Goal: Communication & Community: Answer question/provide support

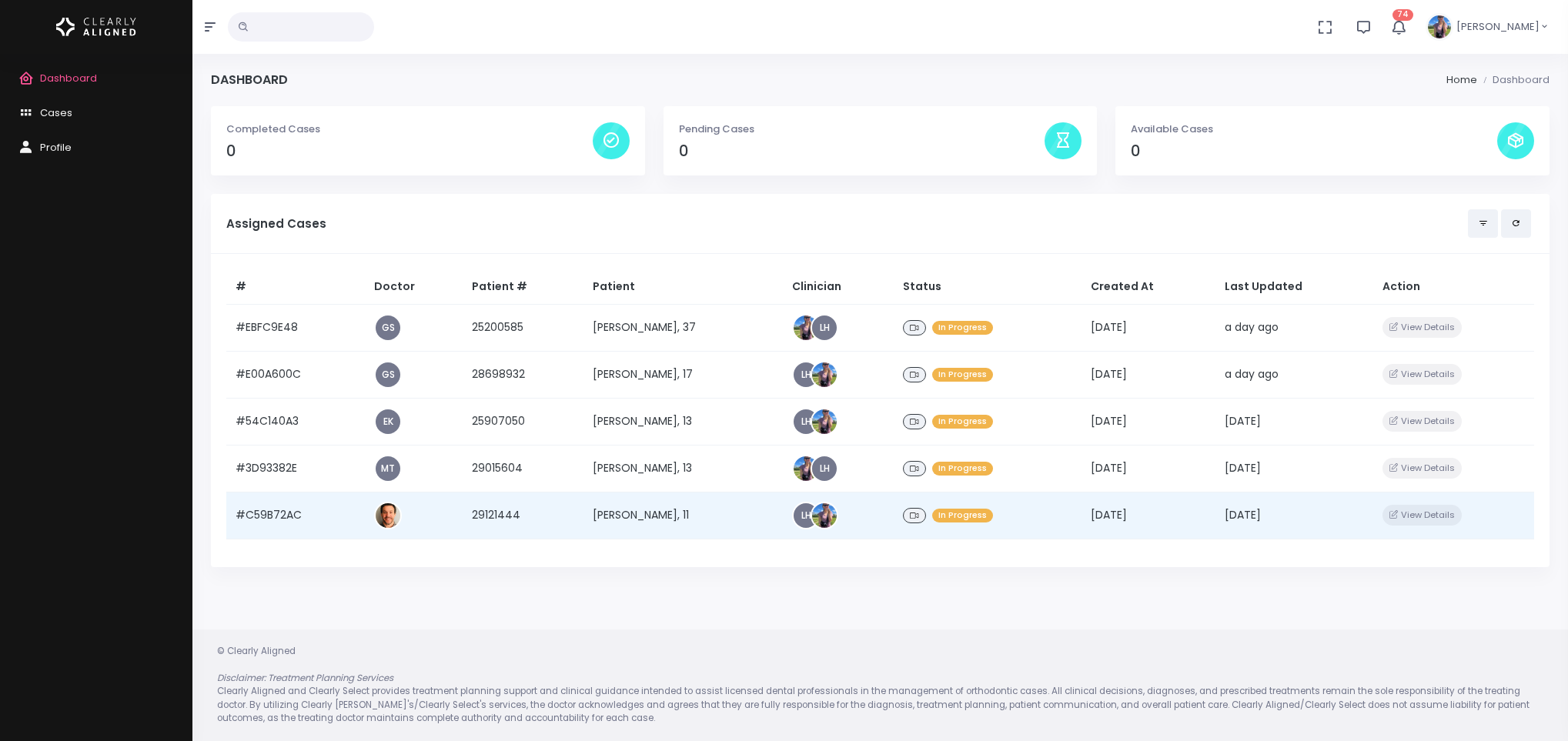
click at [596, 508] on td "[PERSON_NAME], 11" at bounding box center [682, 515] width 199 height 47
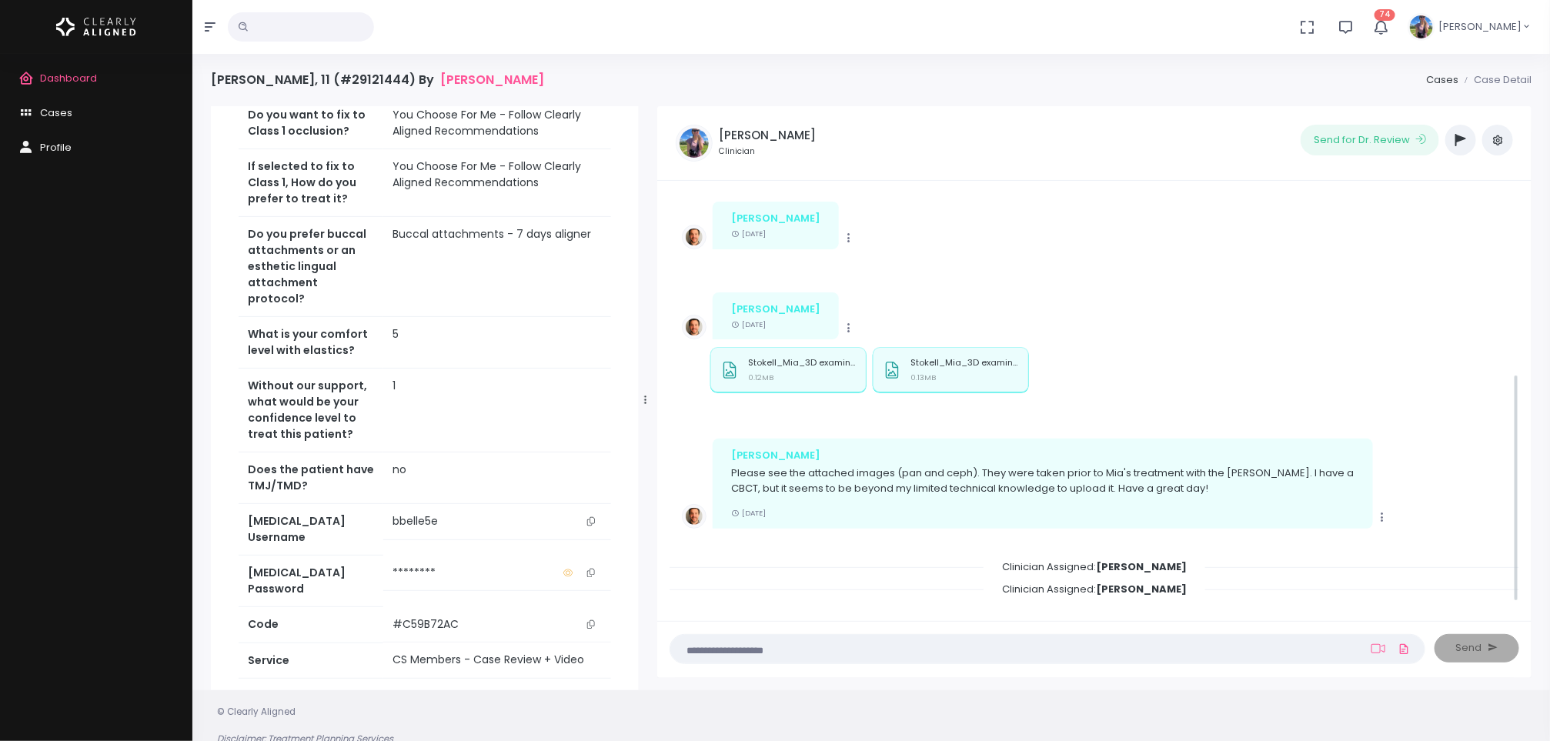
scroll to position [326, 0]
click at [1452, 151] on button "button" at bounding box center [1460, 140] width 31 height 31
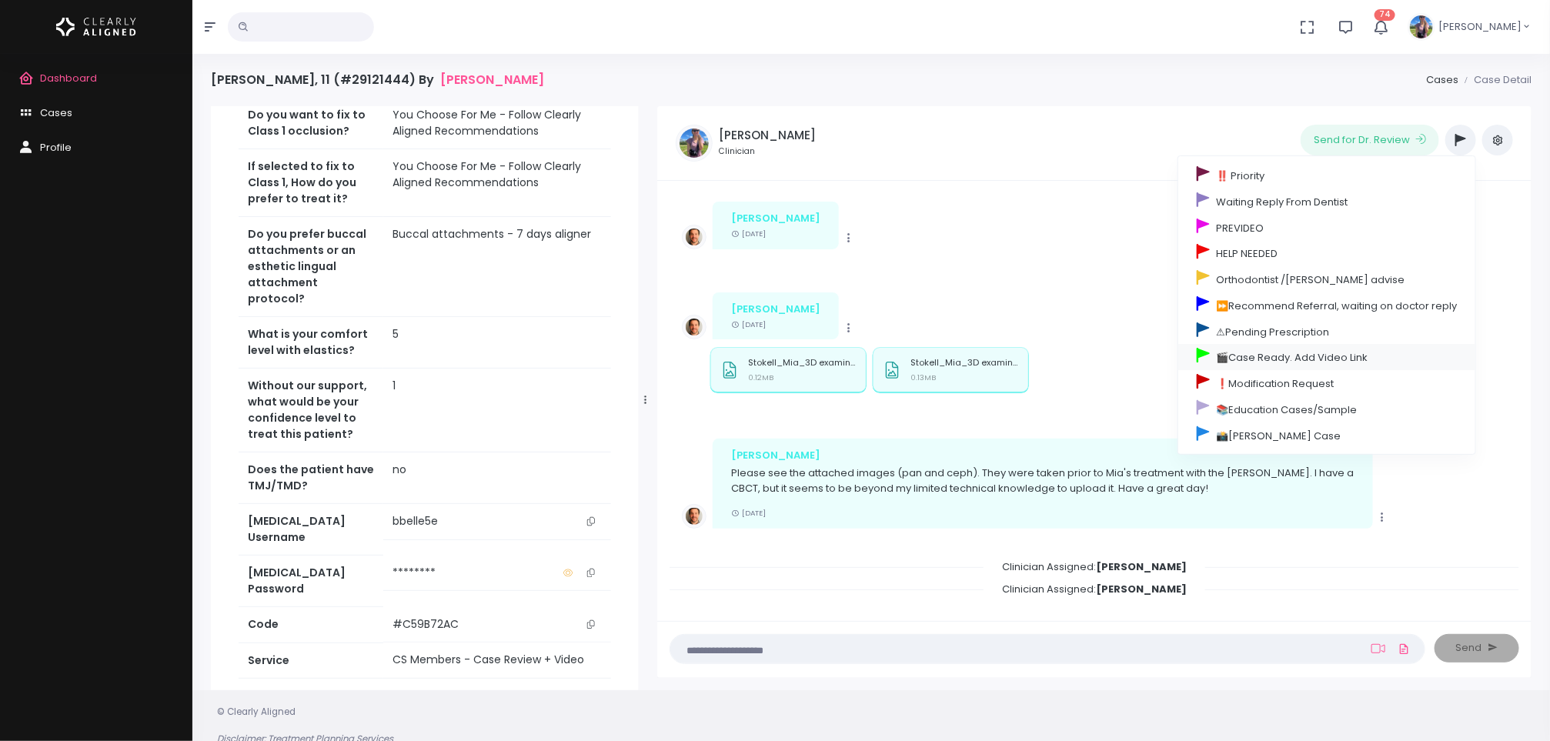
click at [1280, 356] on link "🎬Case Ready. Add Video Link" at bounding box center [1326, 357] width 297 height 26
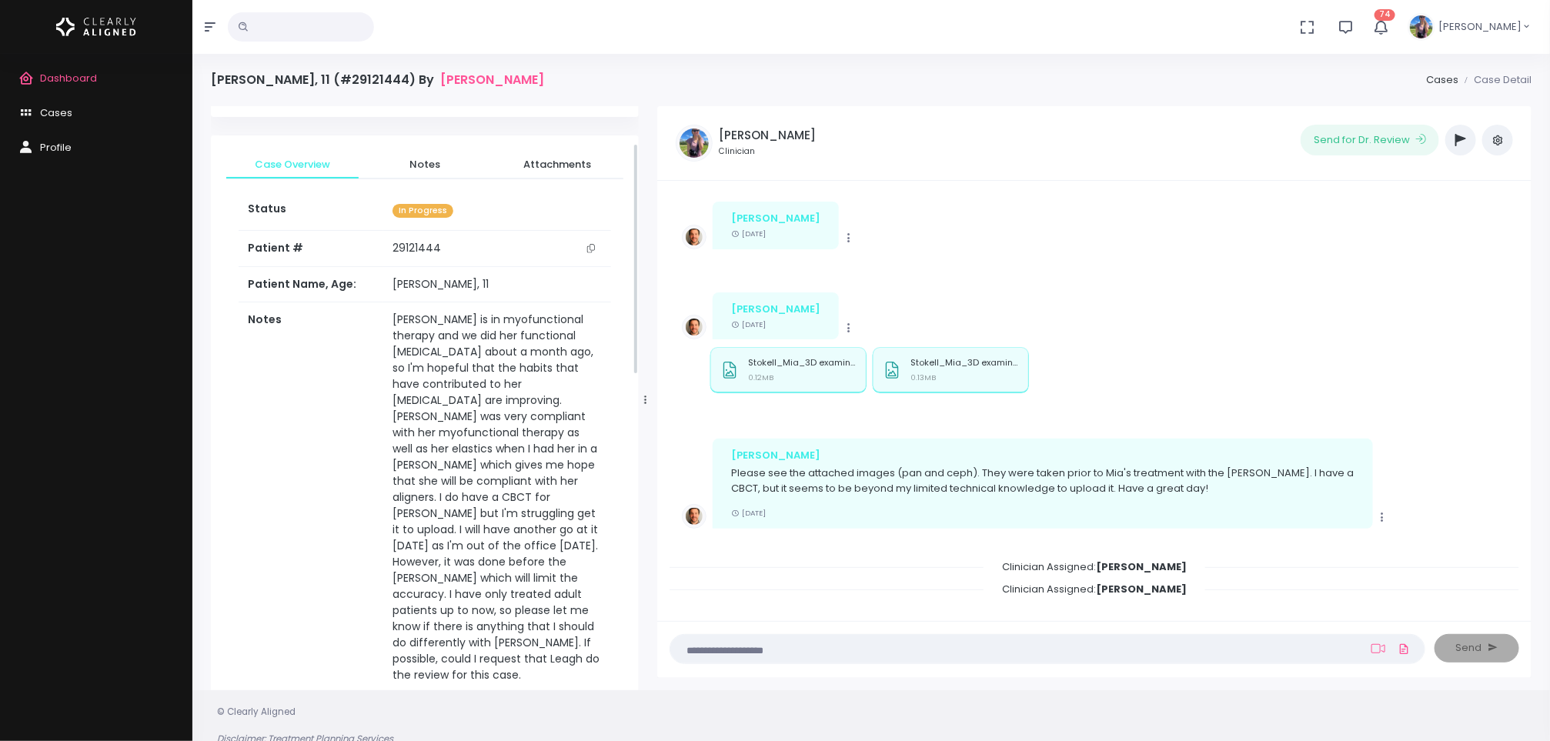
scroll to position [0, 0]
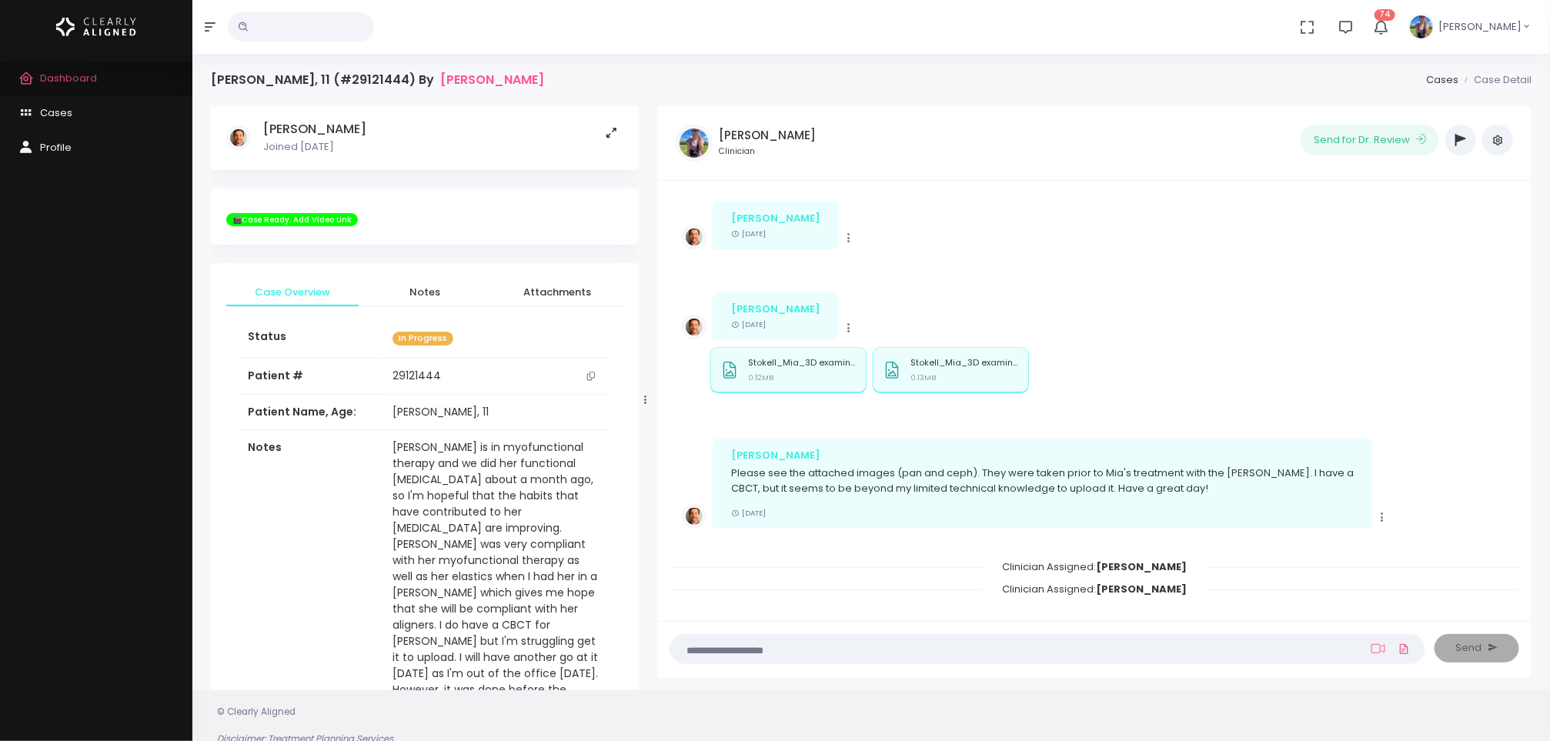
click at [49, 82] on span "Dashboard" at bounding box center [68, 78] width 57 height 15
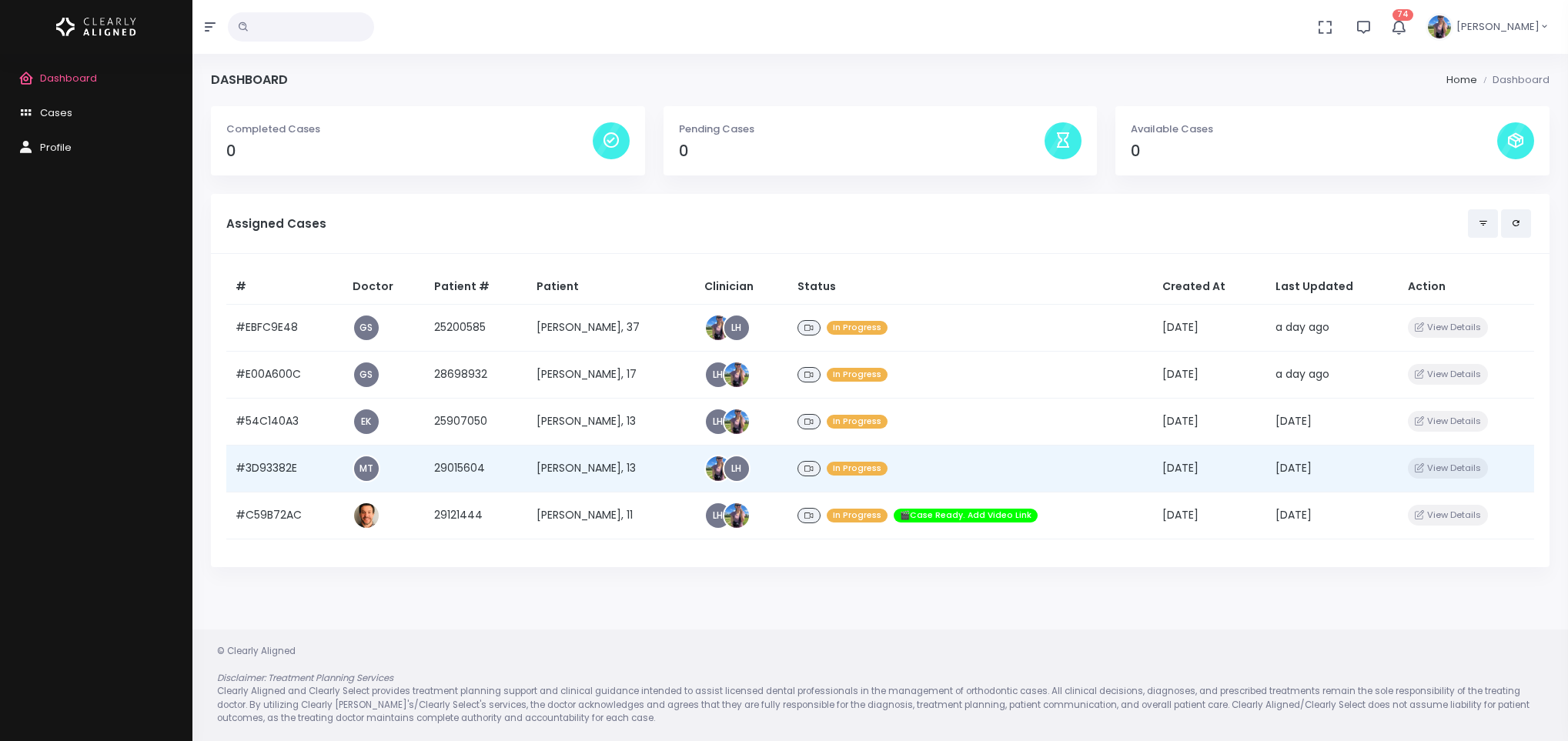
click at [569, 463] on td "[PERSON_NAME], 13" at bounding box center [611, 468] width 168 height 47
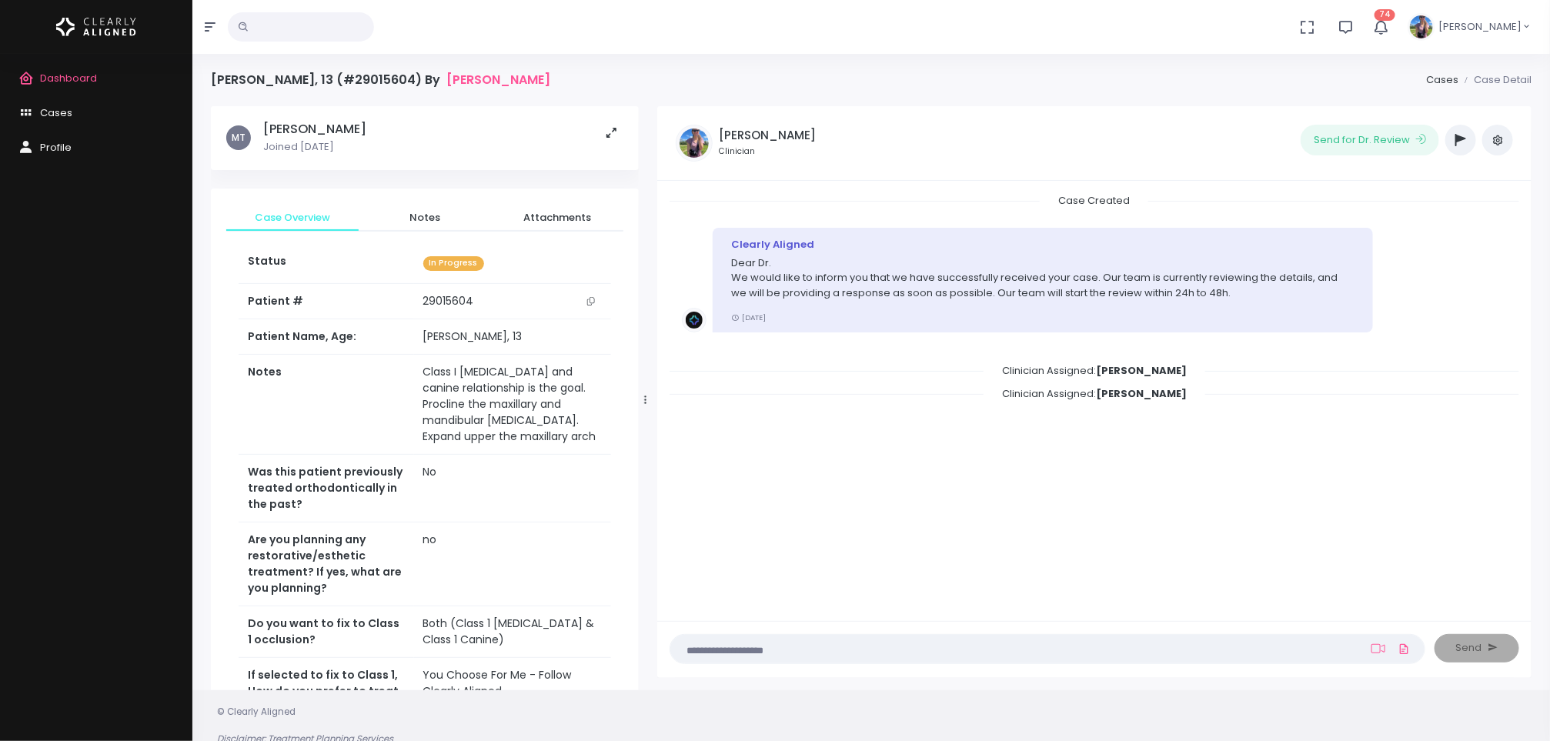
click at [1458, 148] on button "button" at bounding box center [1460, 140] width 31 height 31
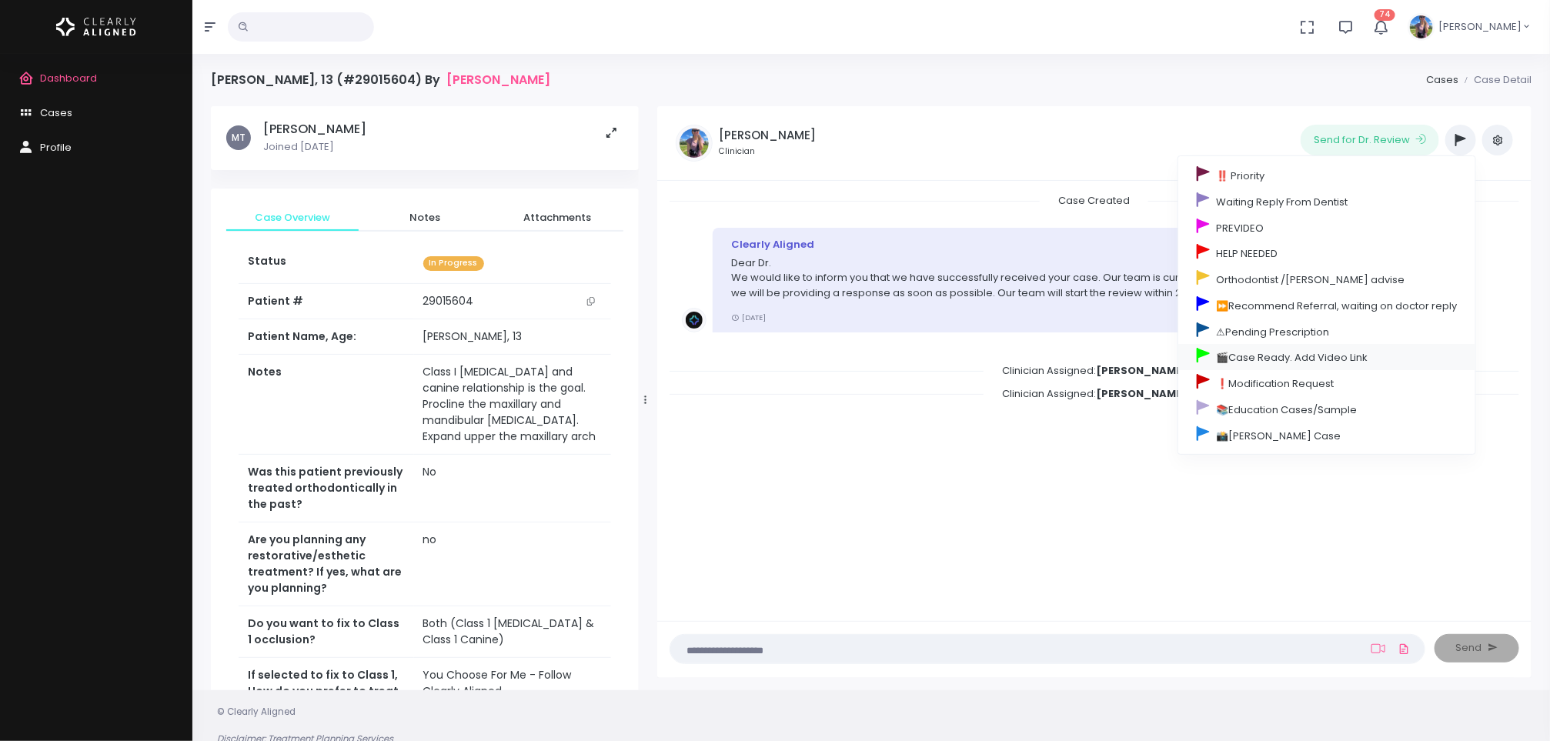
click at [1284, 360] on link "🎬Case Ready. Add Video Link" at bounding box center [1326, 357] width 297 height 26
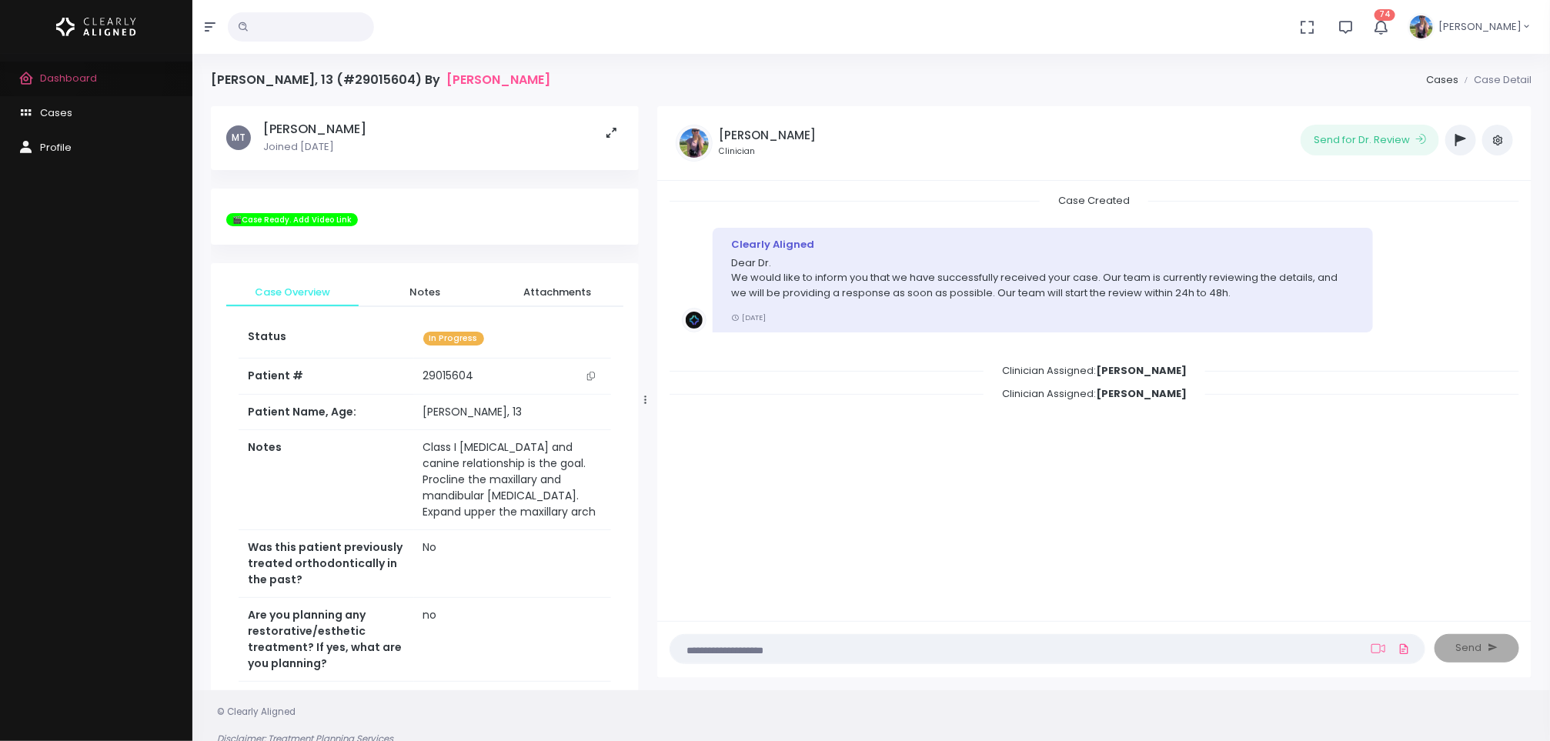
click at [45, 71] on span "Dashboard" at bounding box center [68, 78] width 57 height 15
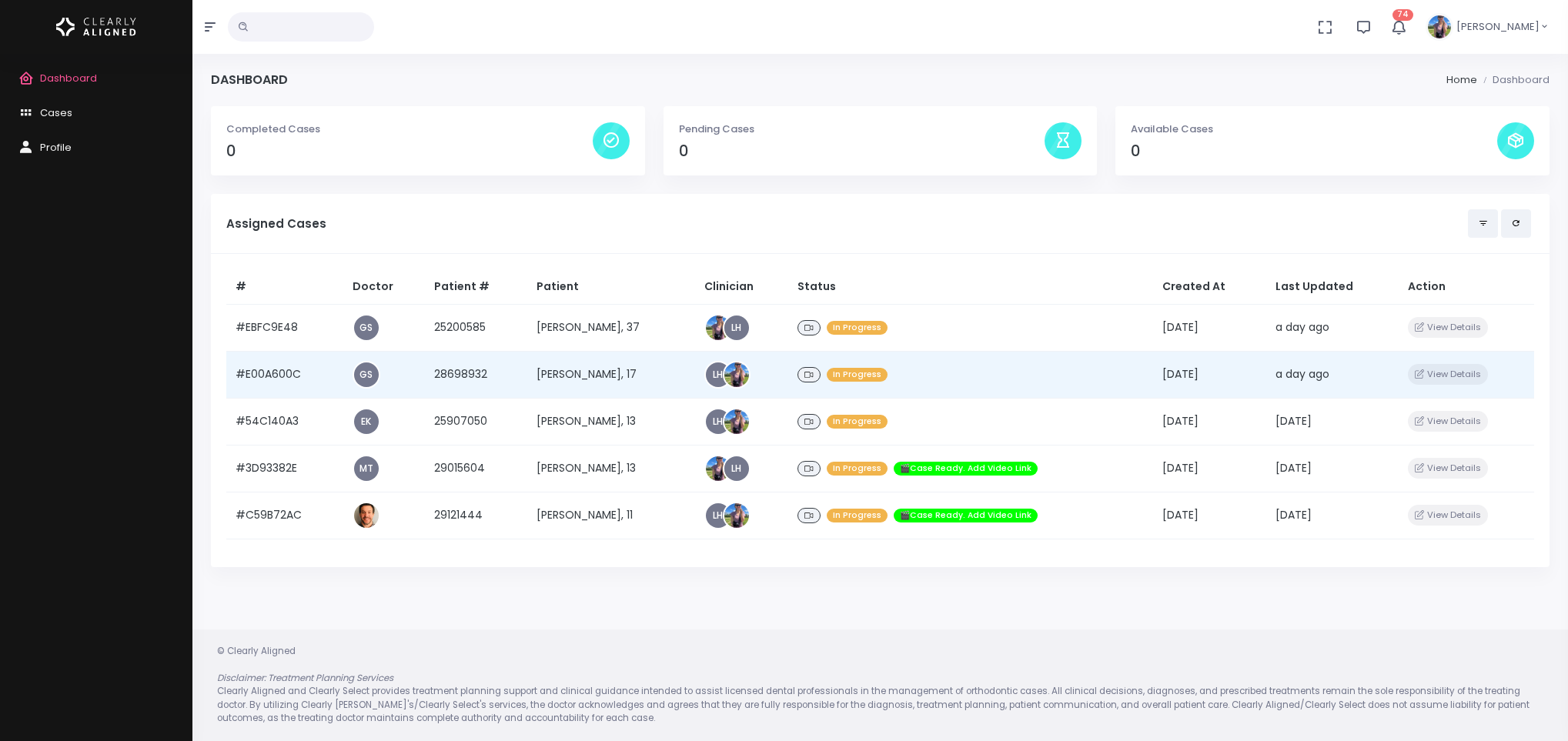
click at [577, 373] on td "[PERSON_NAME], 17" at bounding box center [611, 374] width 168 height 47
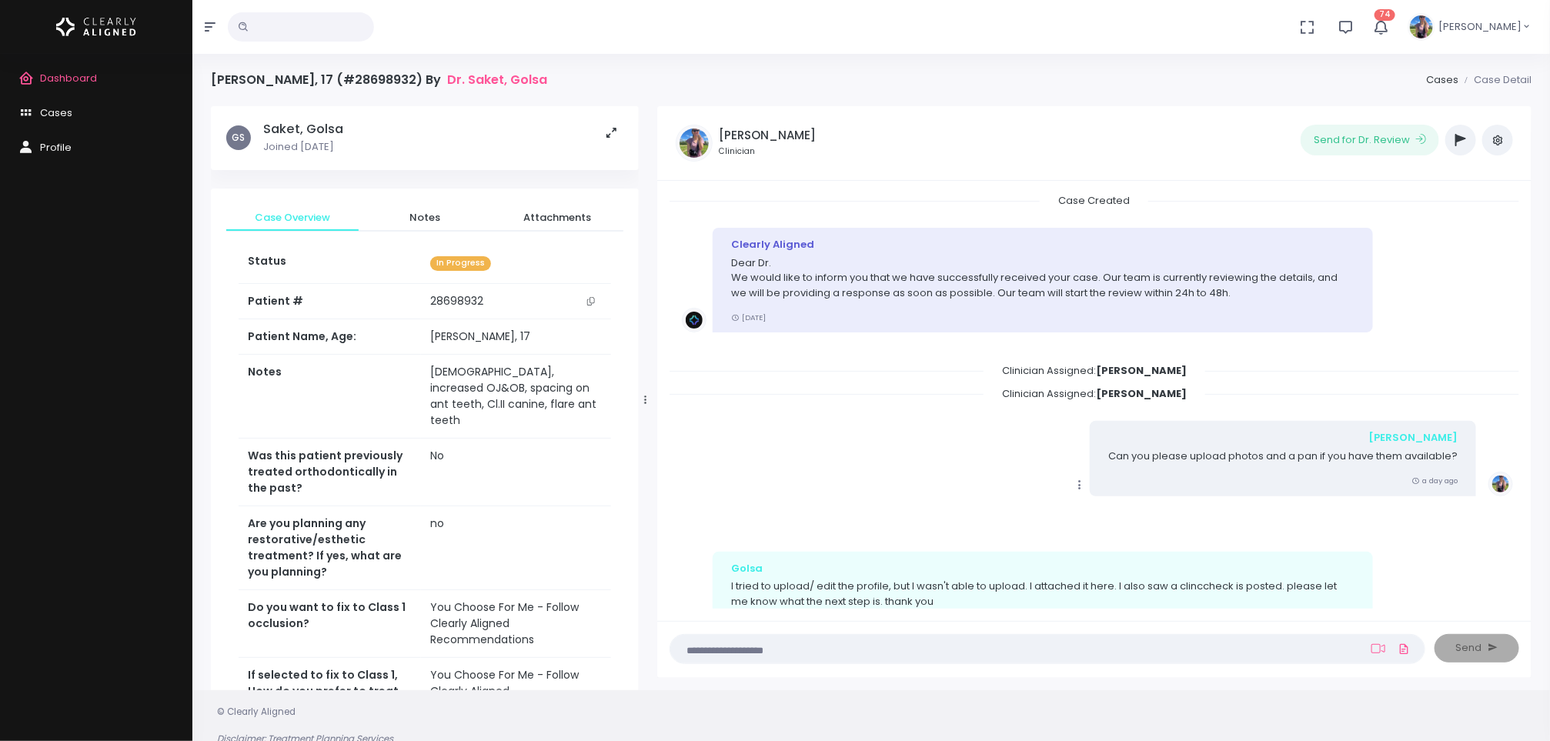
scroll to position [122, 0]
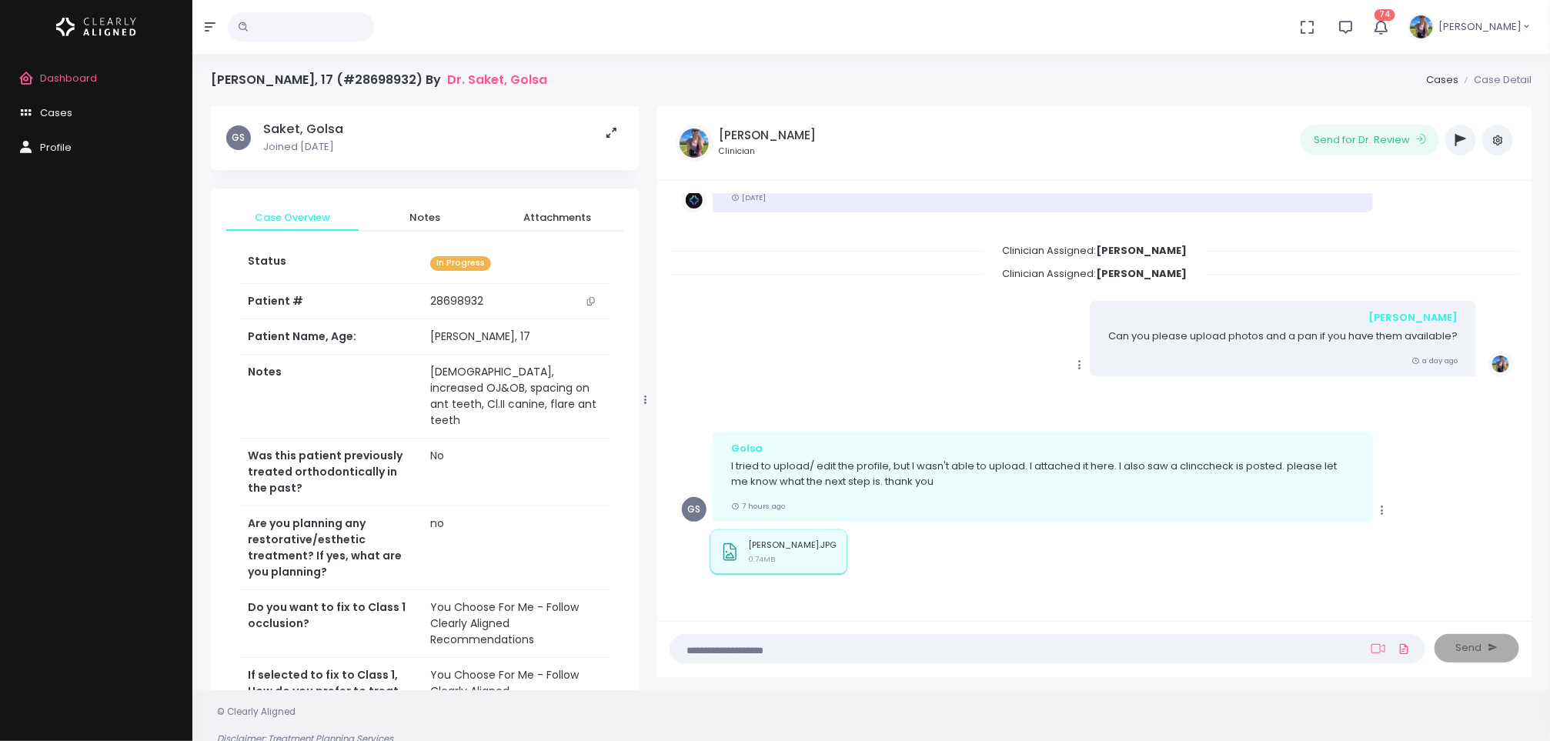
click at [777, 547] on p "[PERSON_NAME].JPG" at bounding box center [792, 545] width 89 height 10
click at [832, 647] on textarea at bounding box center [1018, 648] width 676 height 17
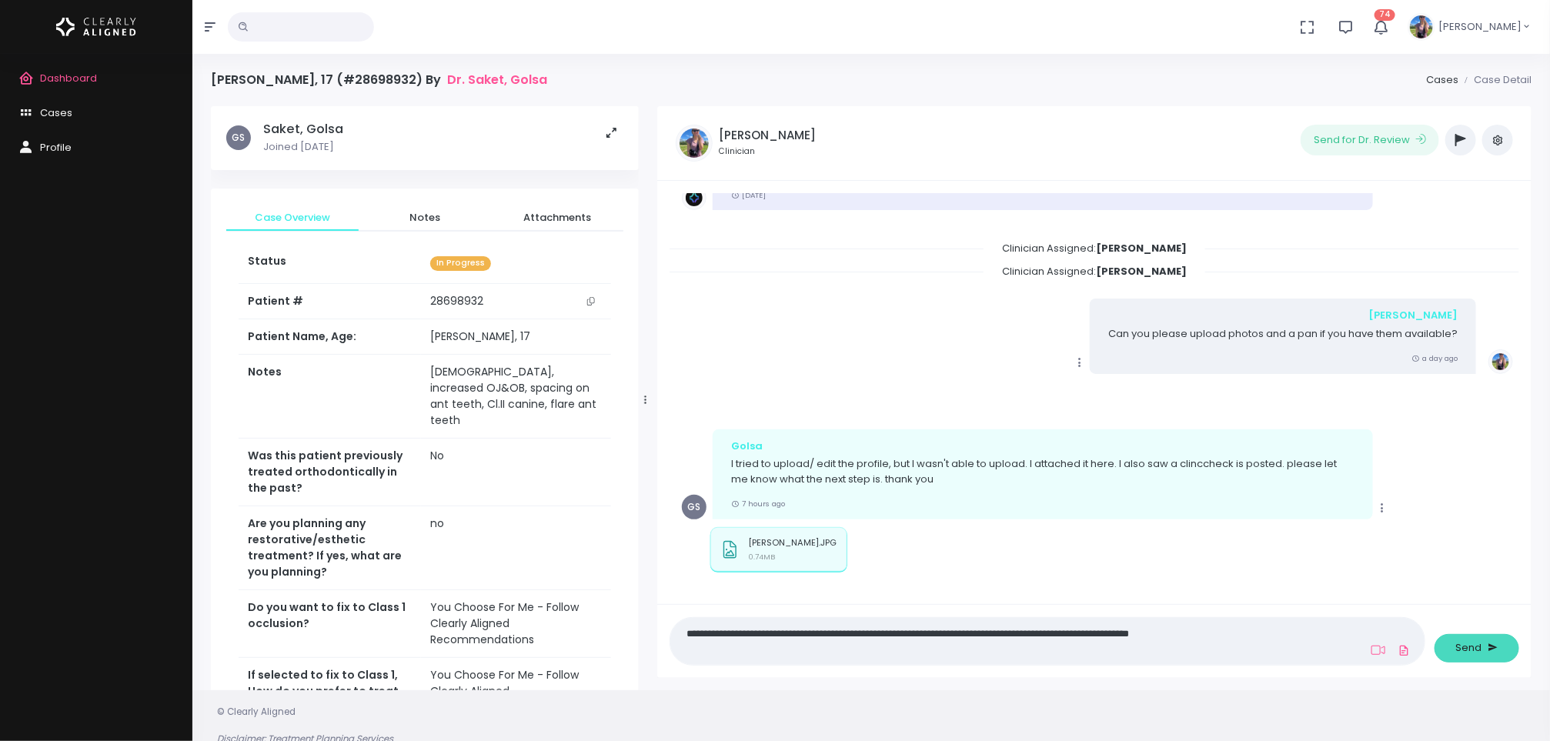
type textarea "**********"
click at [1489, 643] on icon "submit" at bounding box center [1493, 647] width 10 height 15
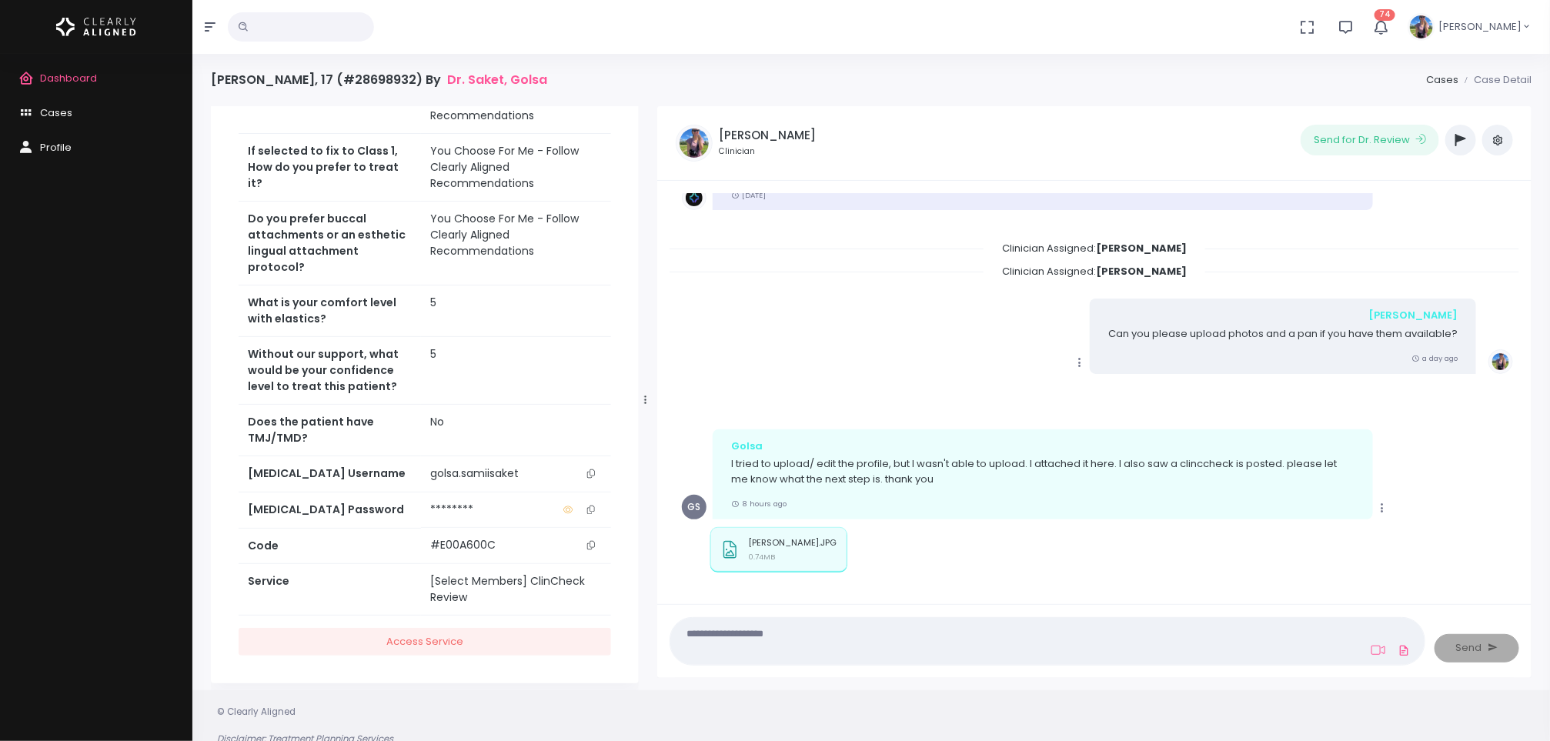
scroll to position [268, 0]
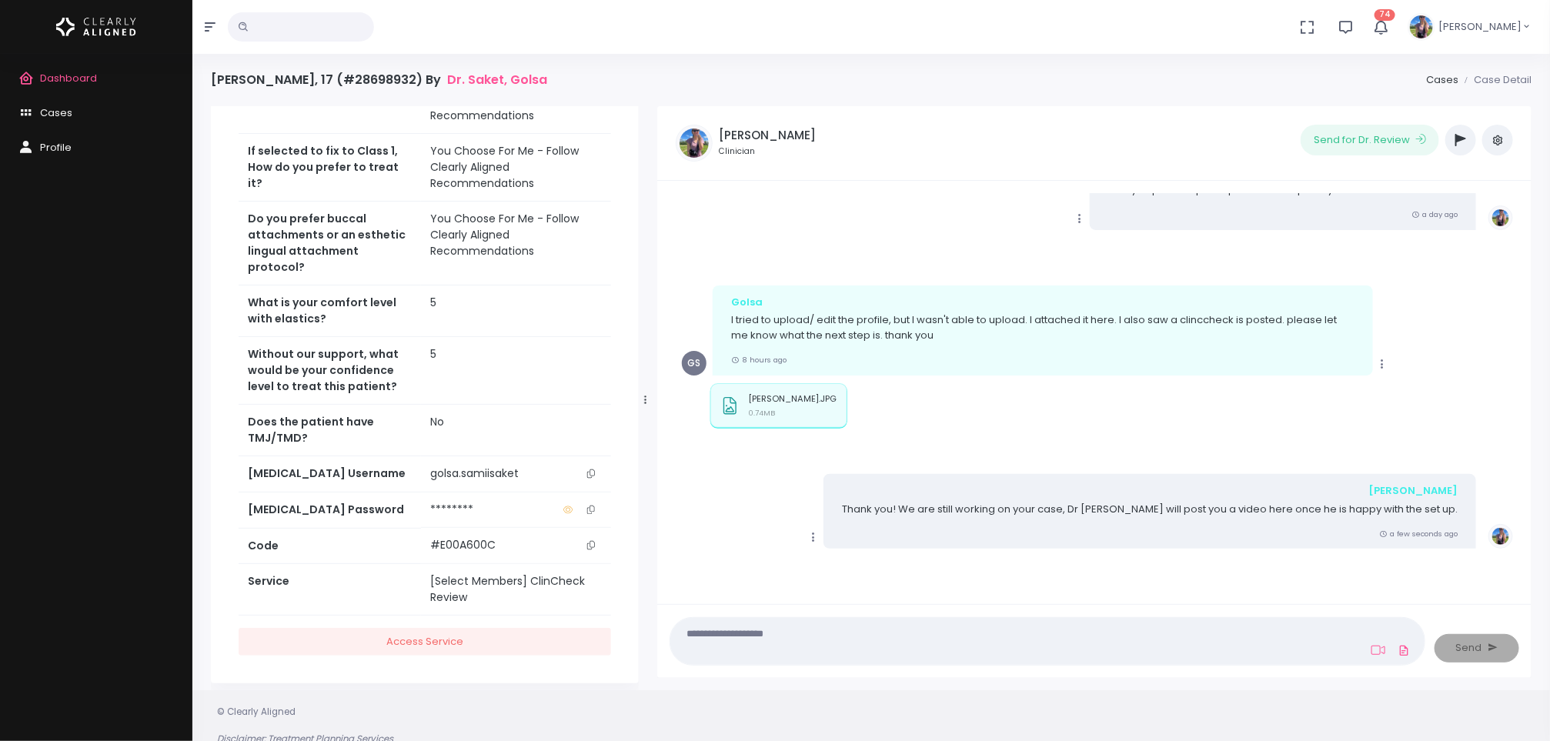
click at [878, 635] on textarea at bounding box center [1018, 641] width 676 height 35
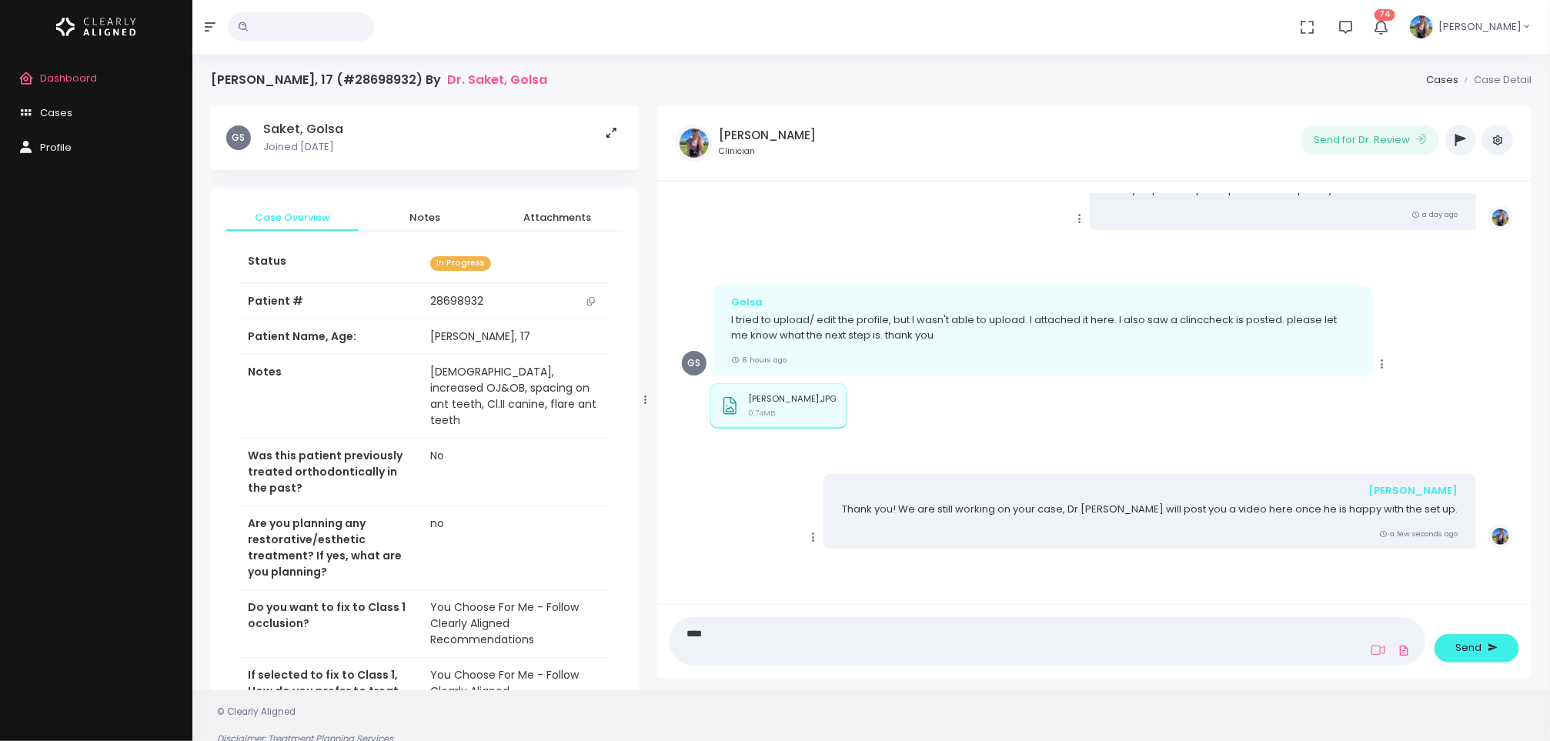
drag, startPoint x: 811, startPoint y: 640, endPoint x: 576, endPoint y: 631, distance: 235.7
click at [576, 631] on div "GS Saket, Golsa Joined [DATE] Case Overview Notes Attachments Status In Progres…" at bounding box center [871, 400] width 1339 height 589
click at [991, 640] on textarea "**********" at bounding box center [1018, 641] width 676 height 35
click at [991, 652] on textarea "**********" at bounding box center [1018, 641] width 676 height 35
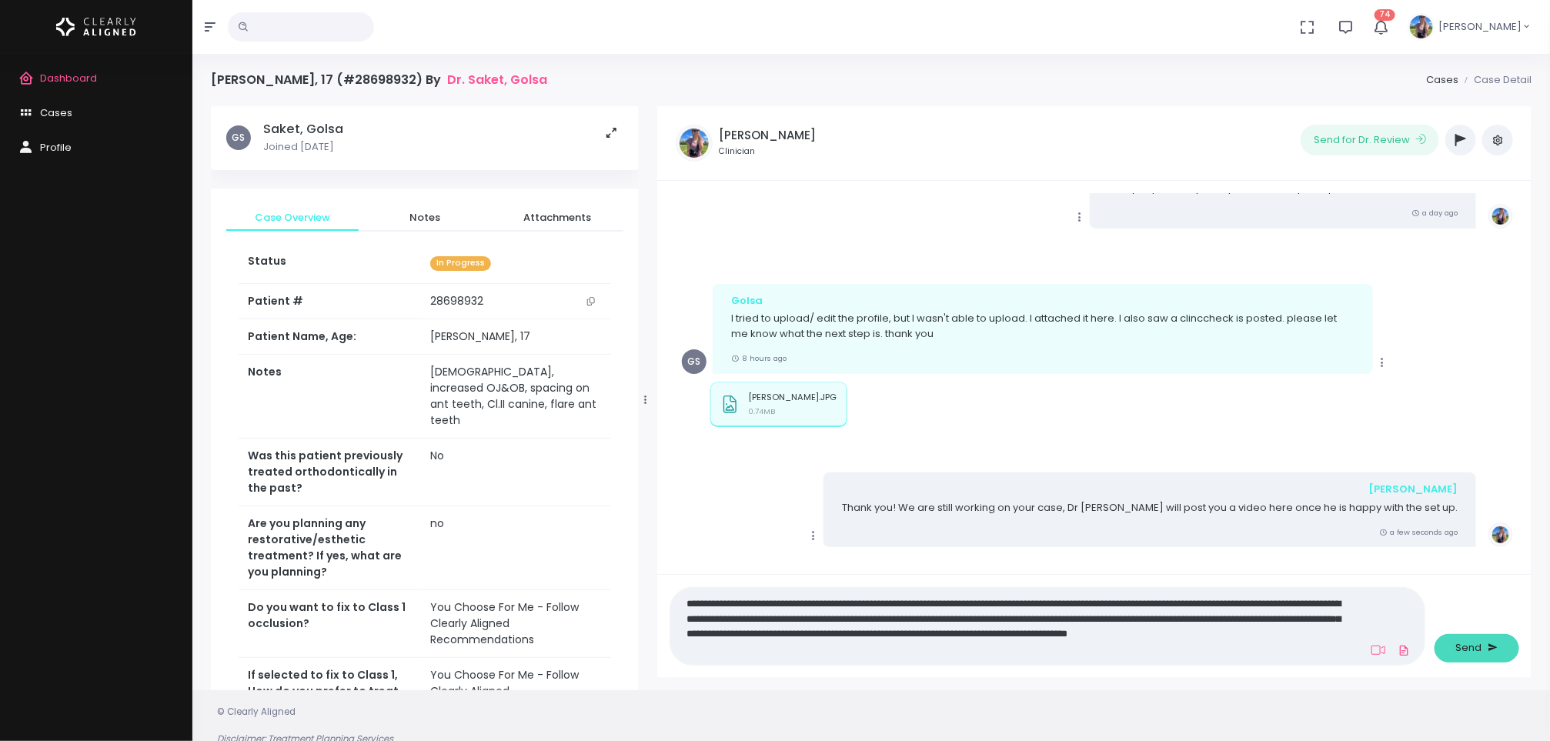
type textarea "**********"
click at [1485, 657] on button "Send" at bounding box center [1477, 648] width 85 height 28
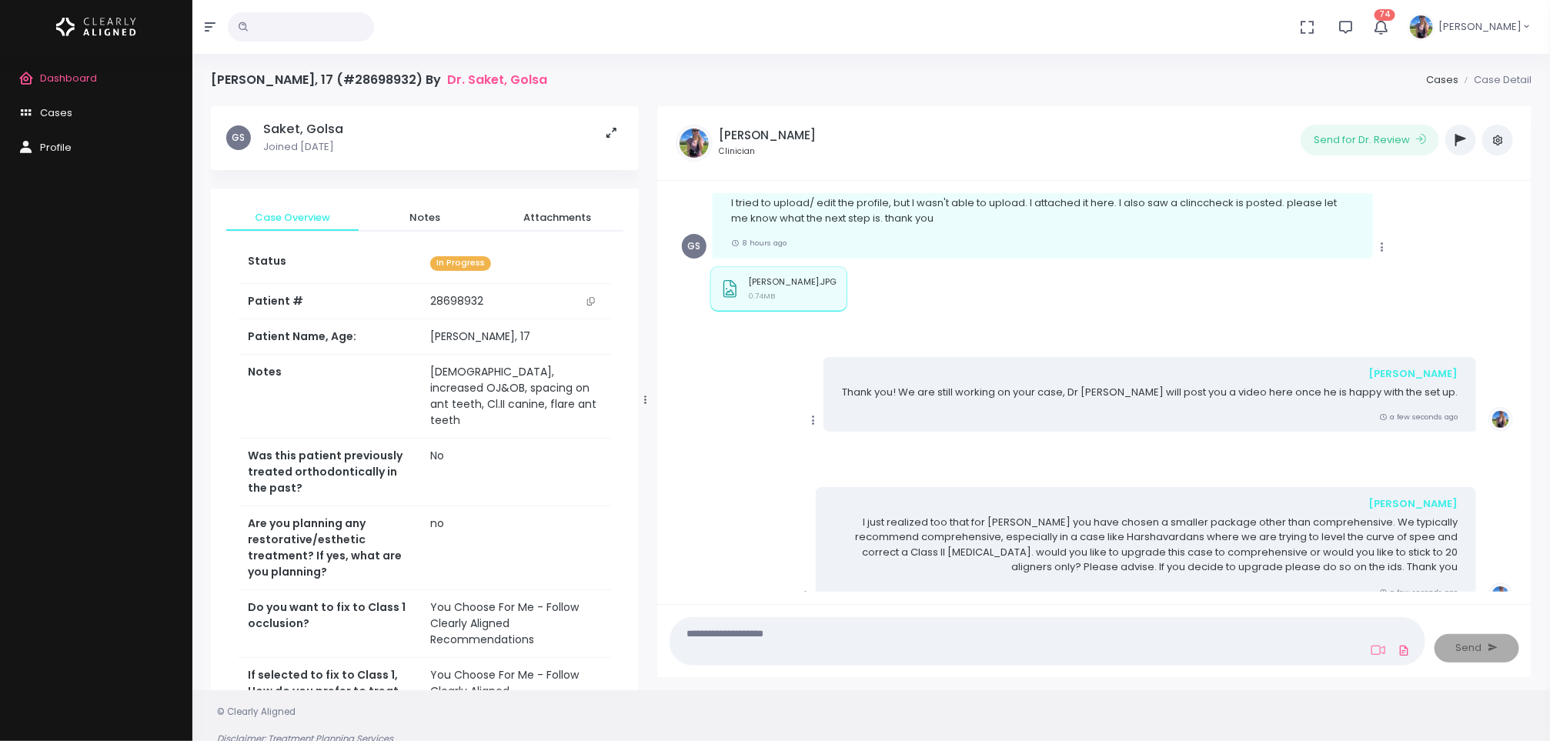
scroll to position [443, 0]
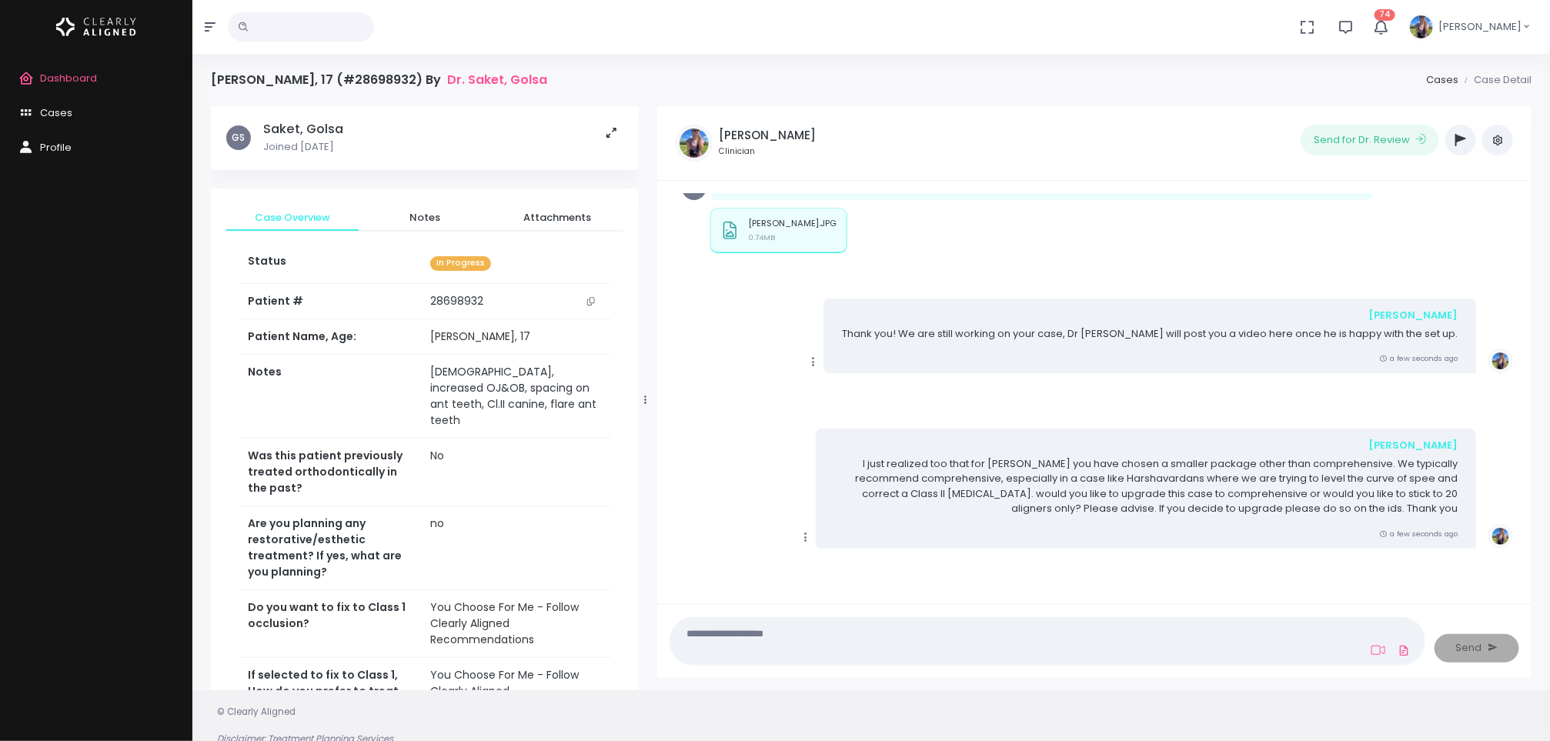
click at [63, 67] on link "Dashboard" at bounding box center [96, 79] width 192 height 35
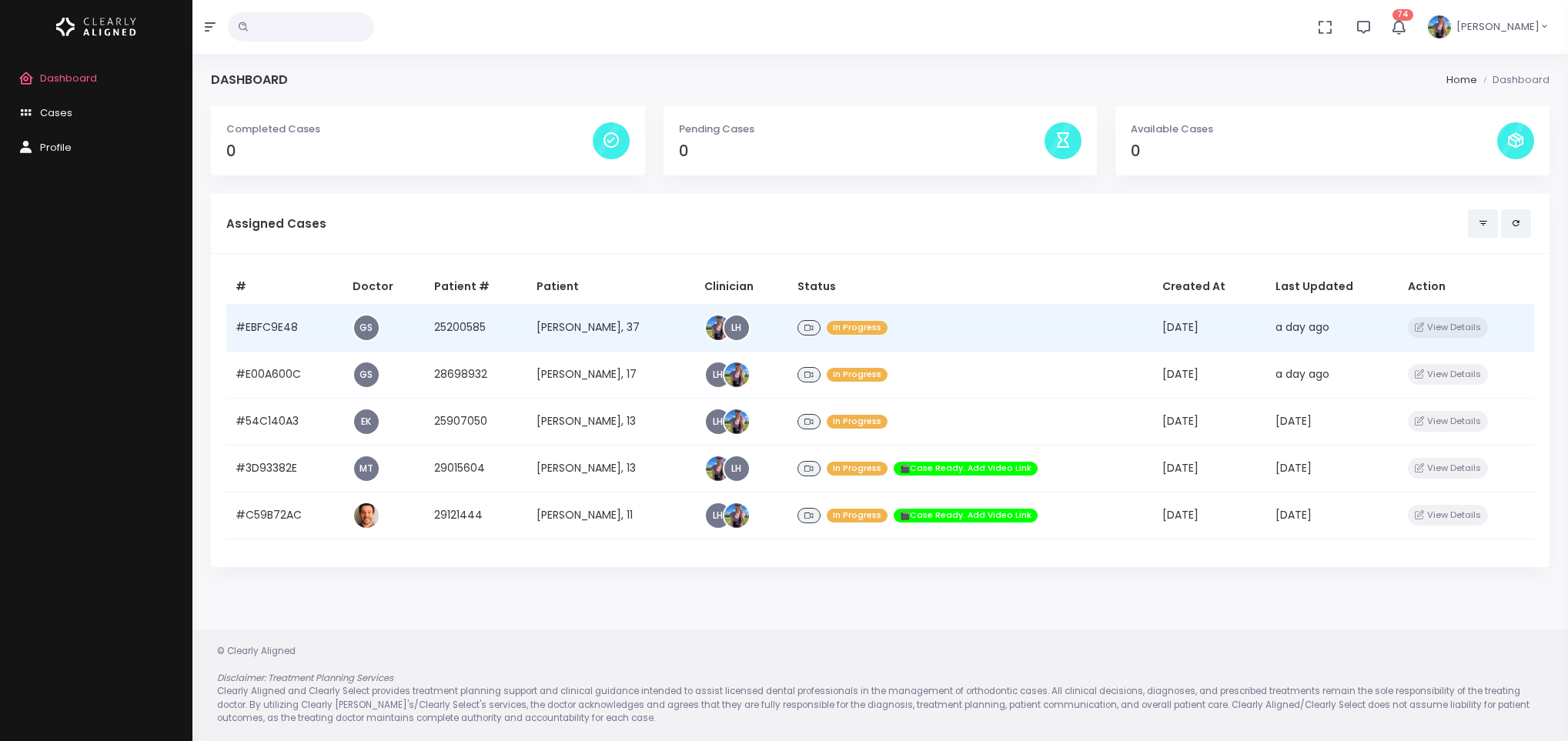
click at [570, 332] on td "[PERSON_NAME], 37" at bounding box center [611, 327] width 168 height 47
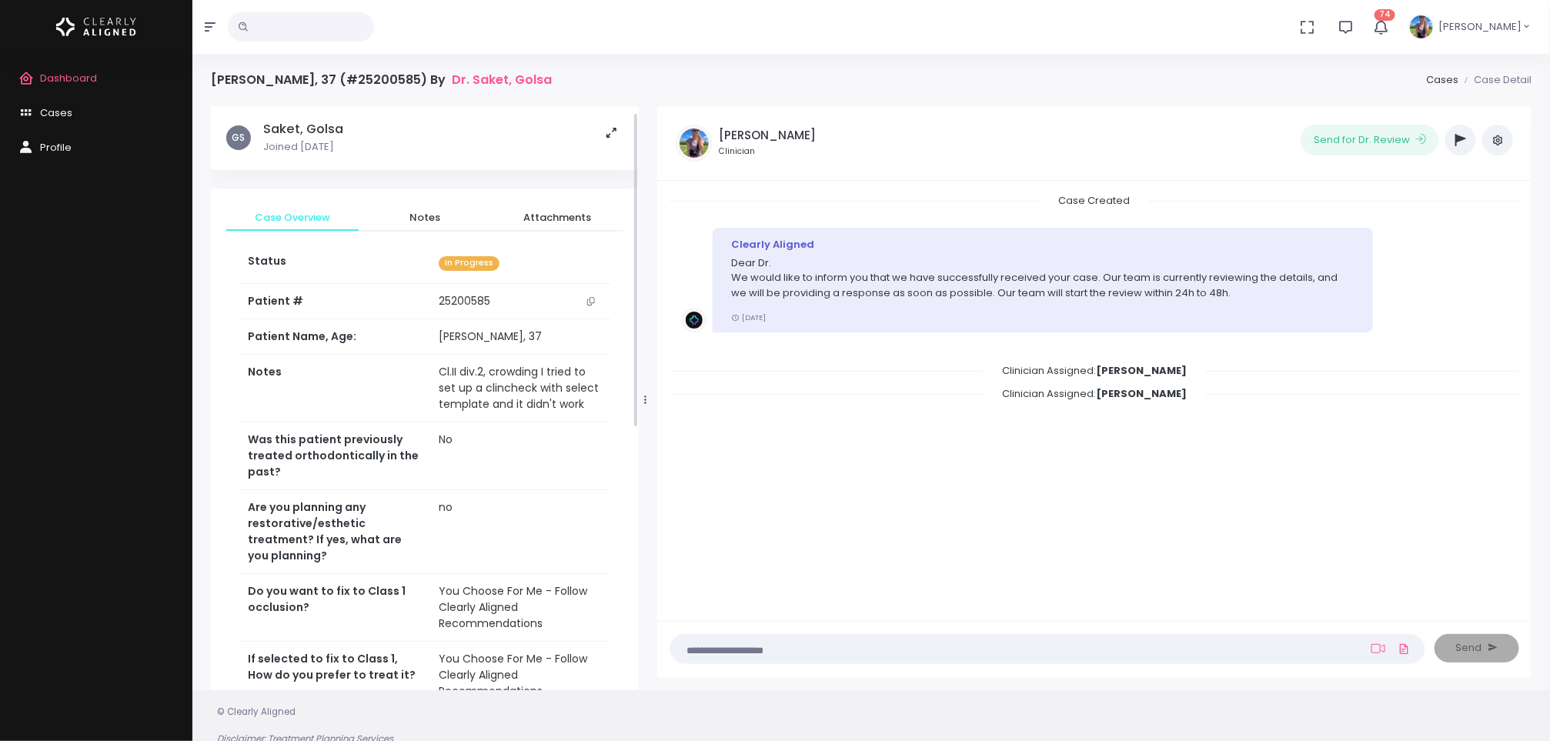
scroll to position [508, 0]
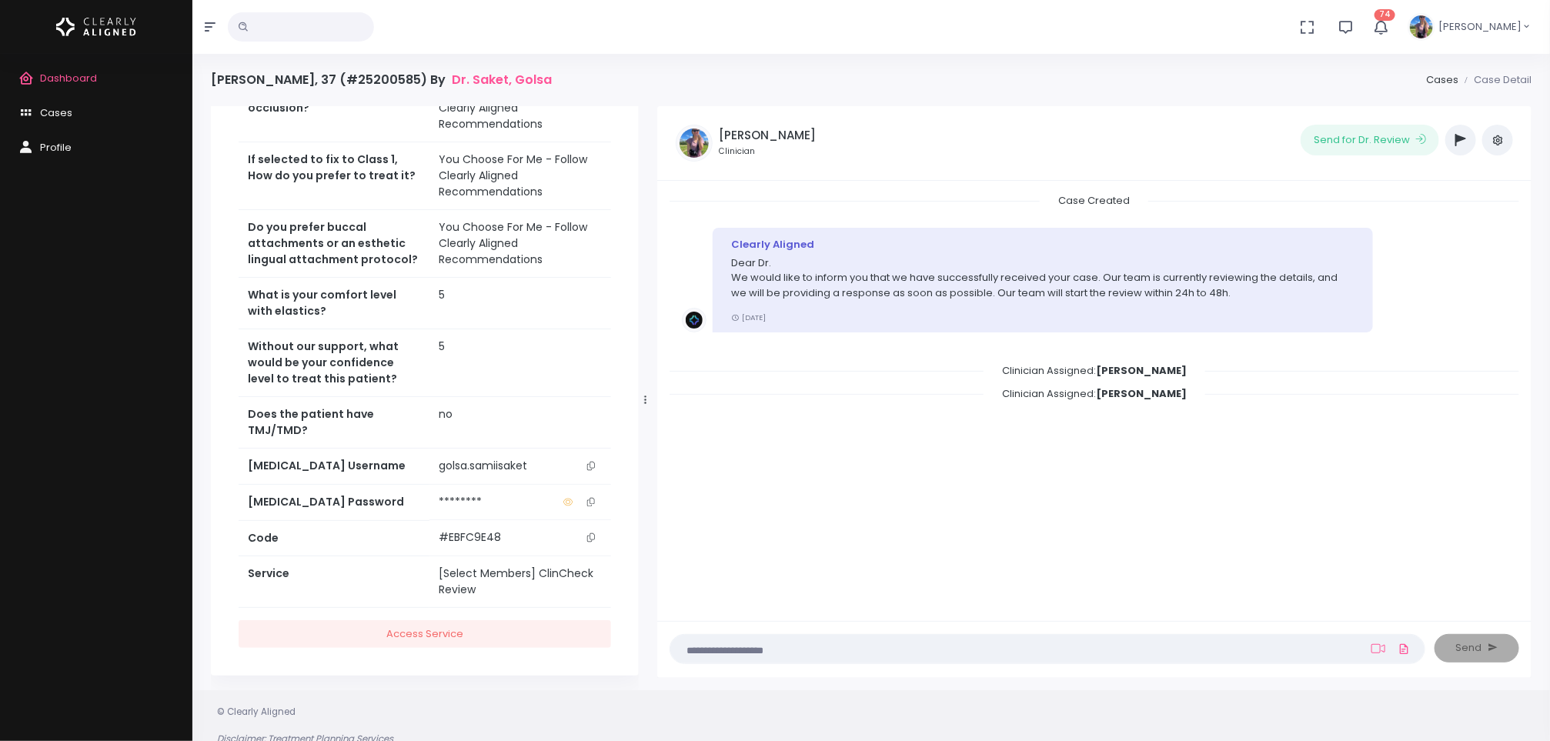
click at [1462, 145] on icon "button" at bounding box center [1460, 140] width 11 height 12
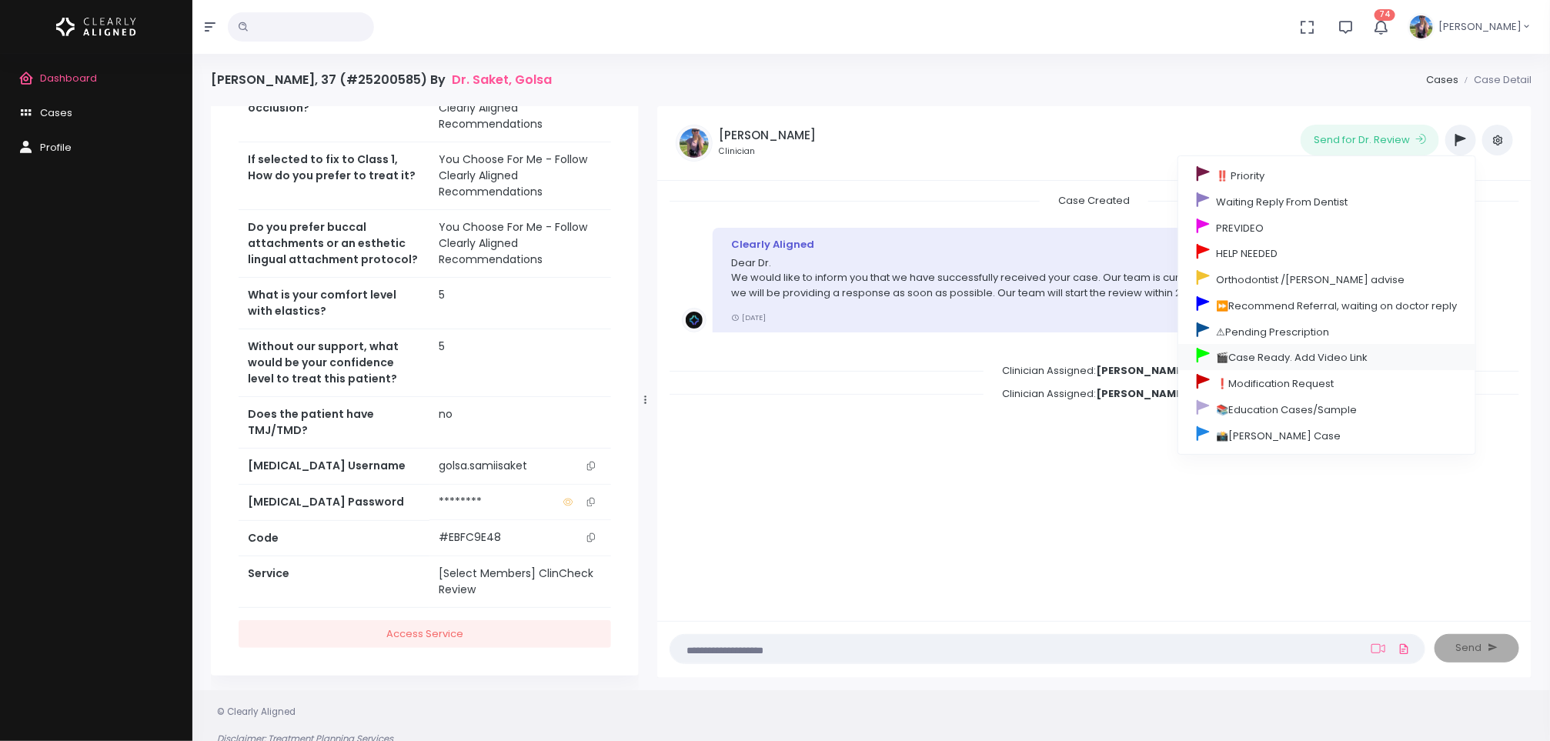
click at [1291, 370] on link "🎬Case Ready. Add Video Link" at bounding box center [1326, 357] width 297 height 26
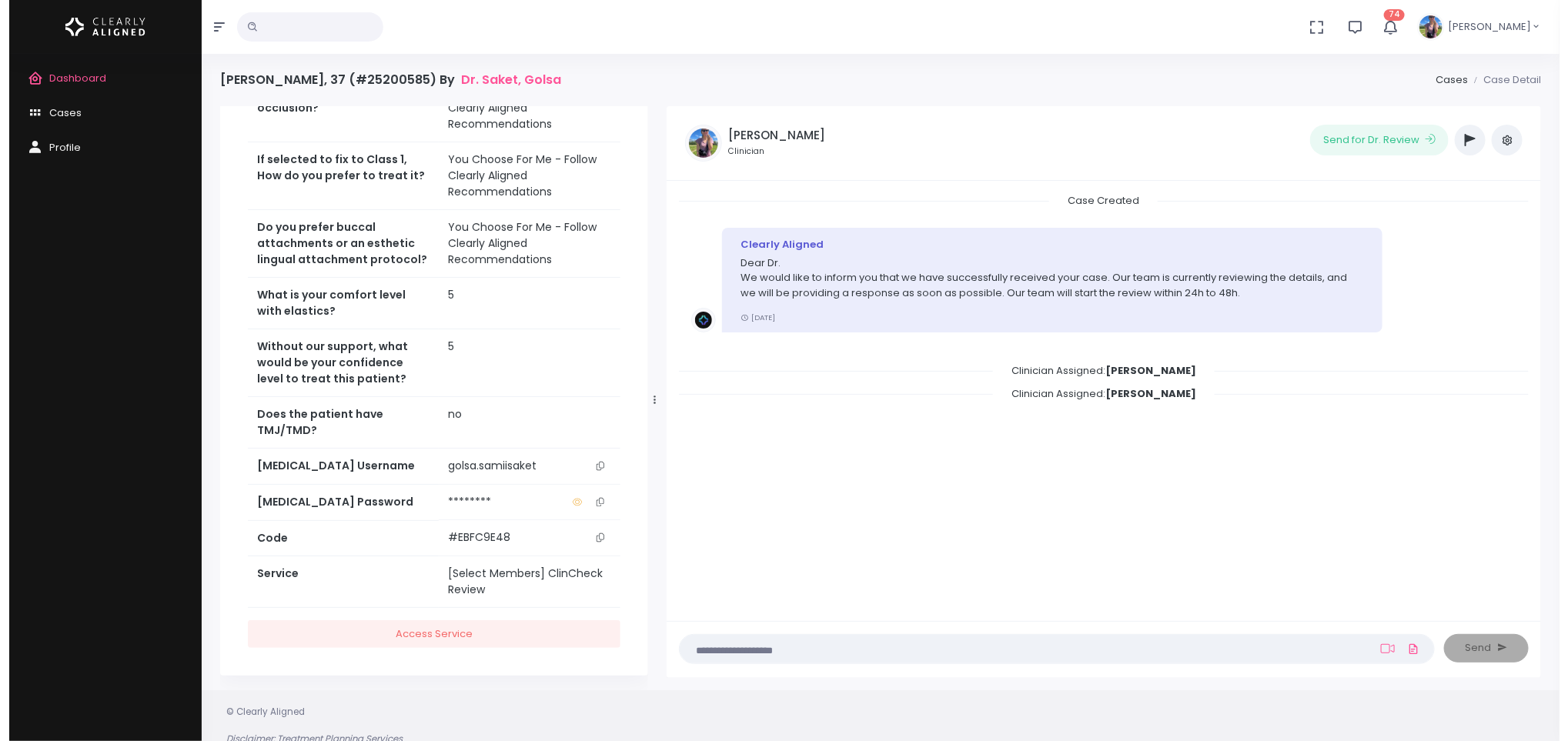
scroll to position [583, 0]
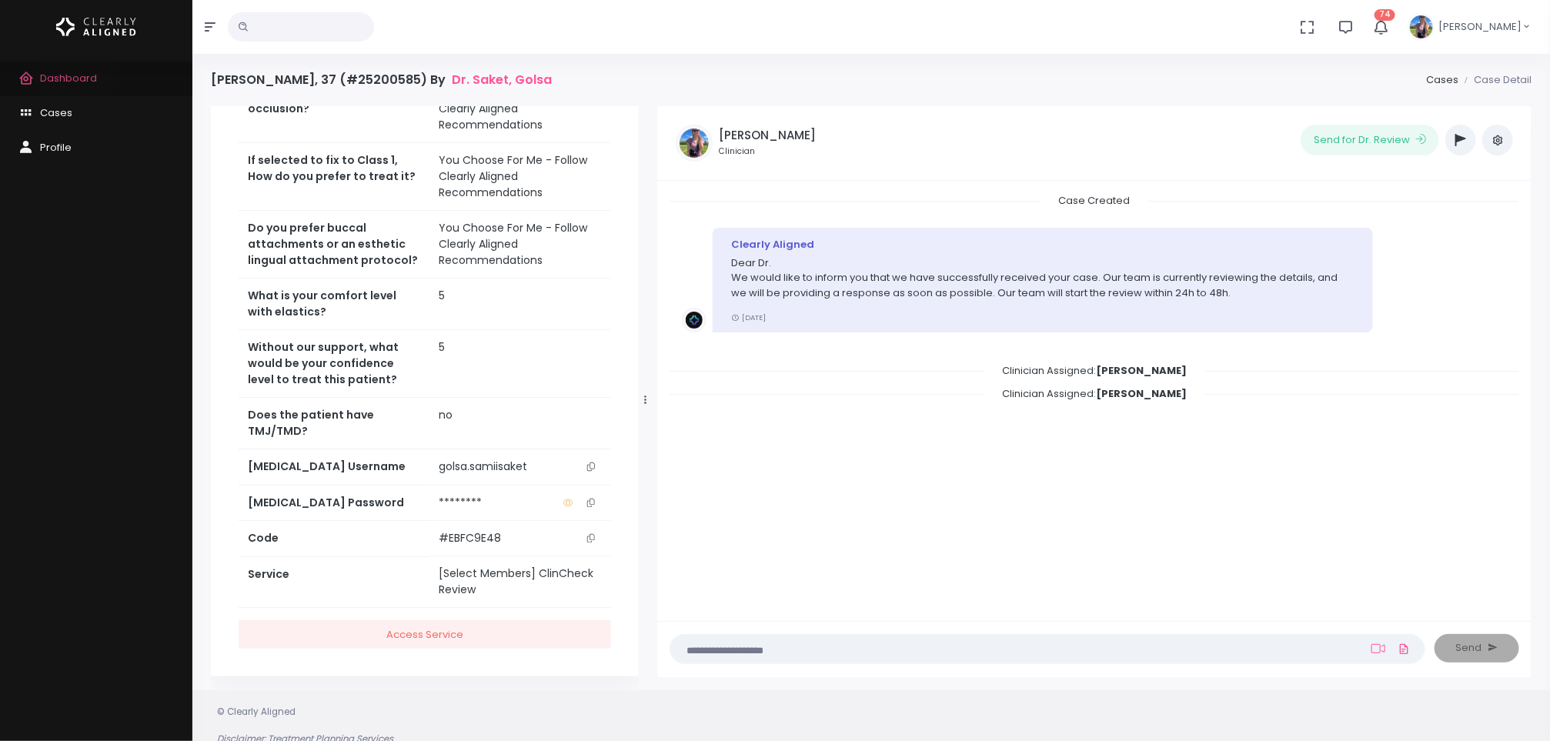
click at [76, 72] on span "Dashboard" at bounding box center [68, 78] width 57 height 15
